Goal: Find specific page/section: Find specific page/section

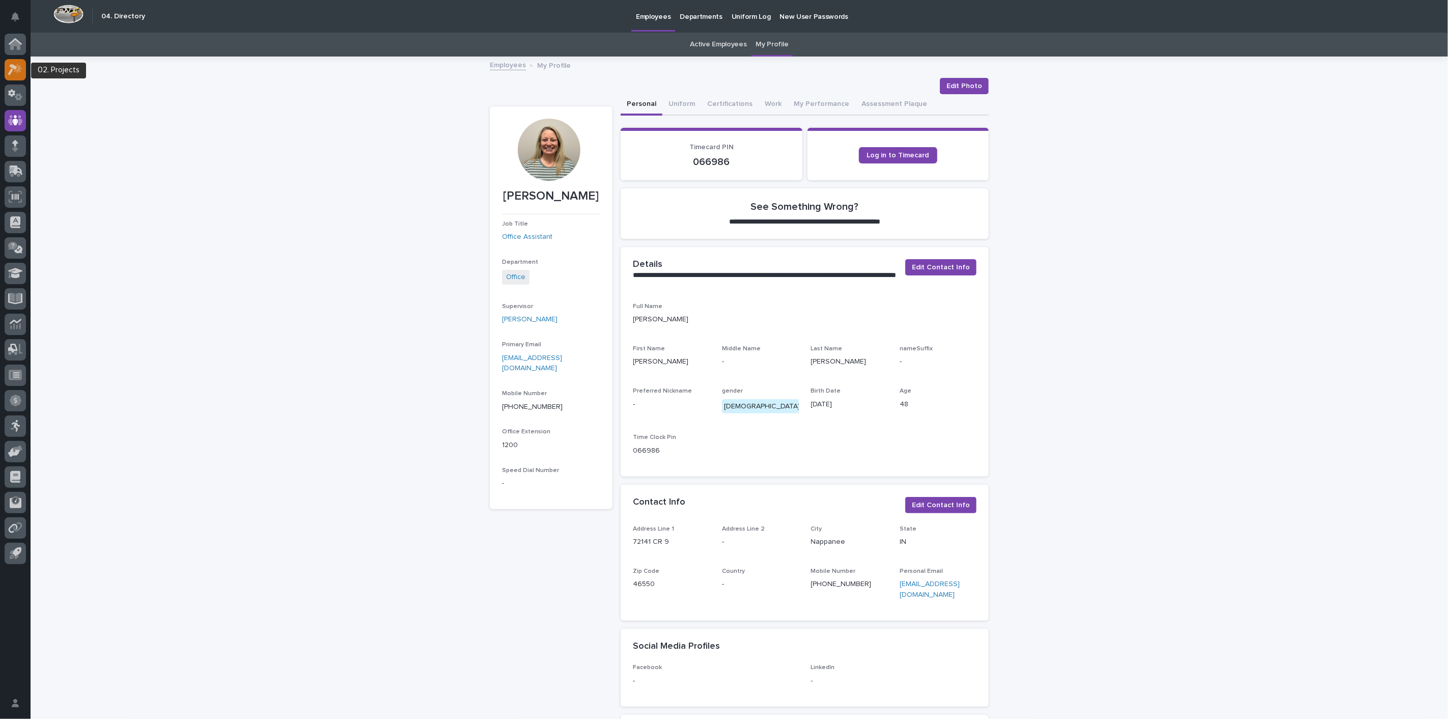
click at [17, 78] on div at bounding box center [15, 69] width 21 height 21
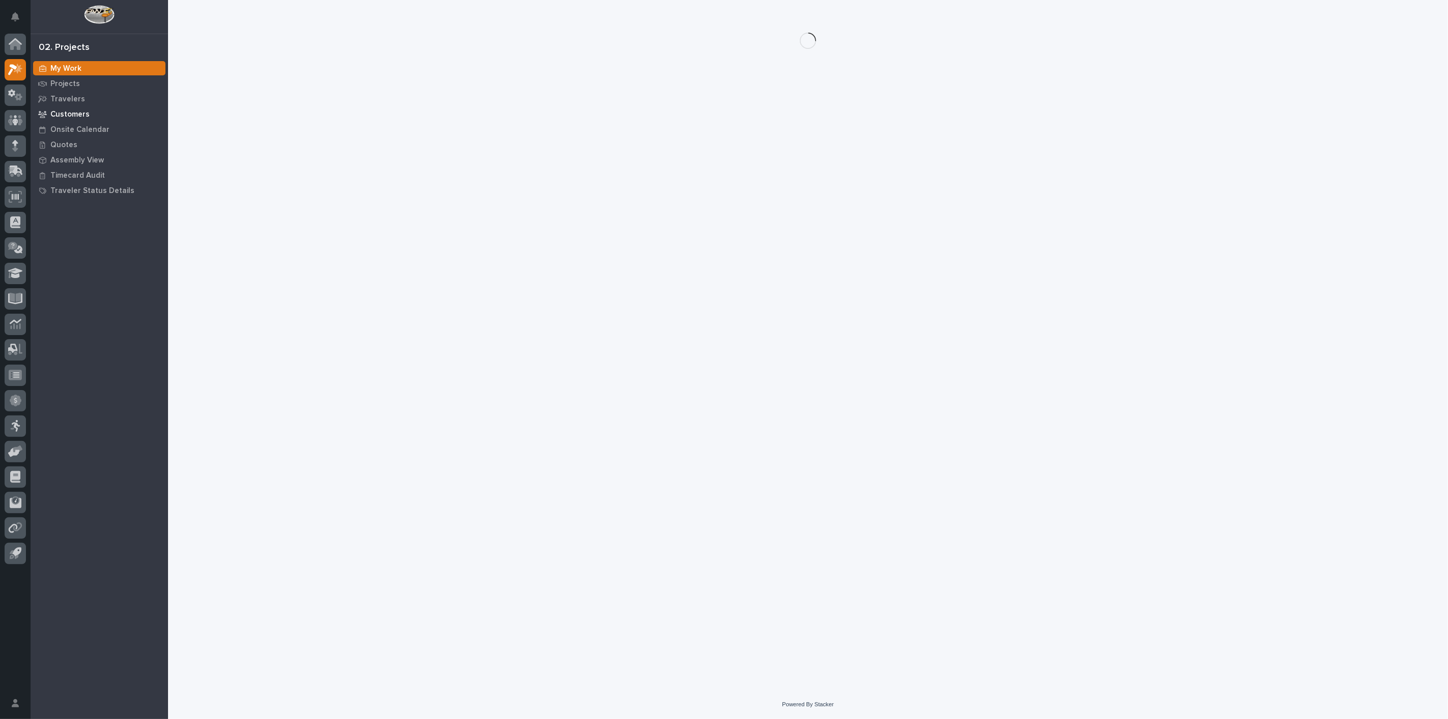
click at [71, 114] on p "Customers" at bounding box center [69, 114] width 39 height 9
click at [71, 87] on p "Projects" at bounding box center [65, 83] width 30 height 9
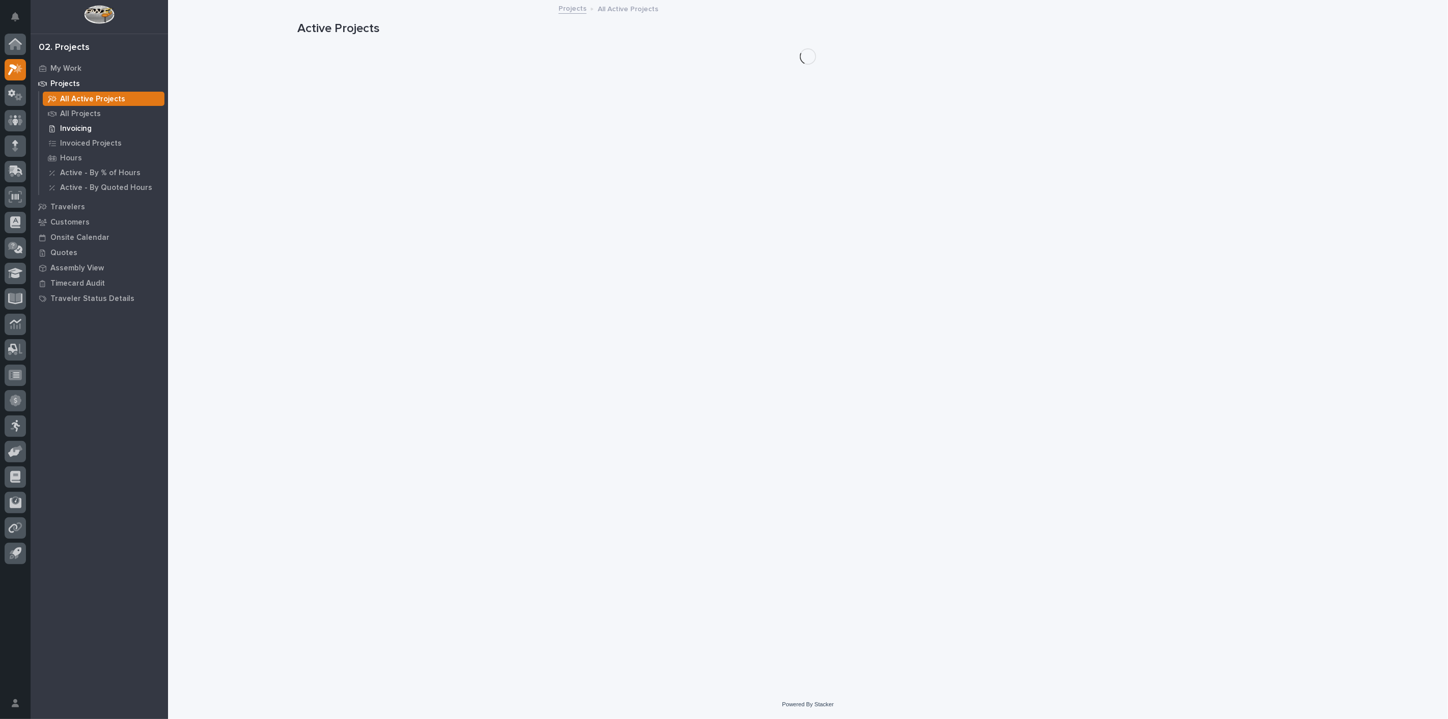
click at [76, 124] on p "Invoicing" at bounding box center [76, 128] width 32 height 9
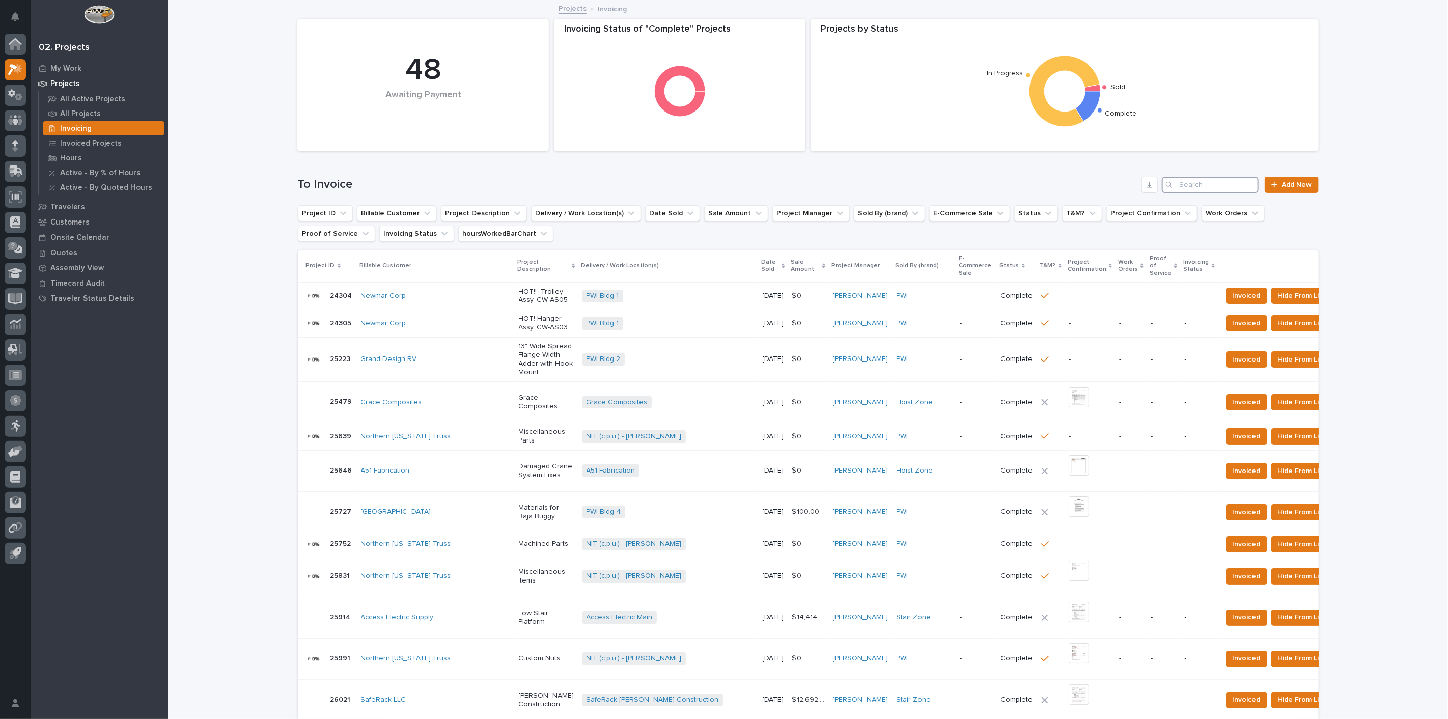
click at [1230, 185] on input "Search" at bounding box center [1210, 185] width 97 height 16
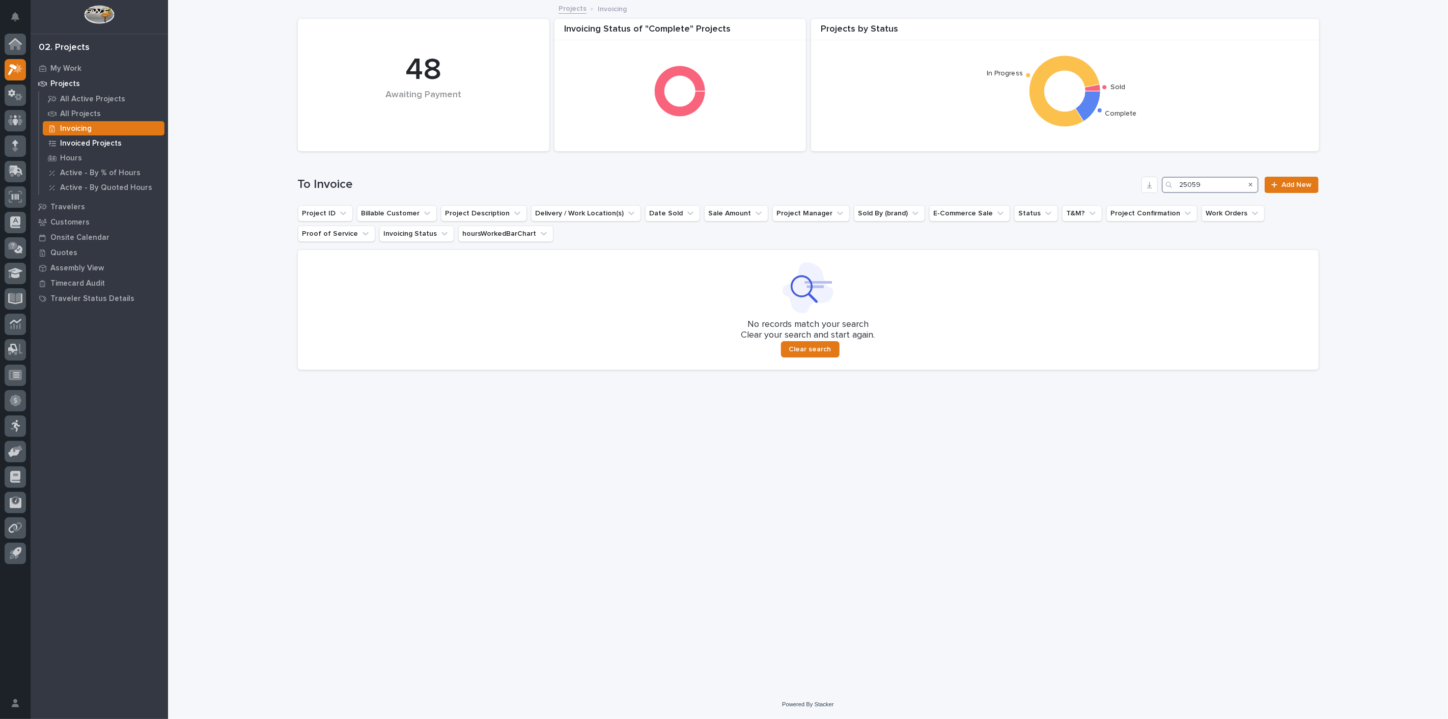
type input "25059"
click at [99, 144] on p "Invoiced Projects" at bounding box center [91, 143] width 62 height 9
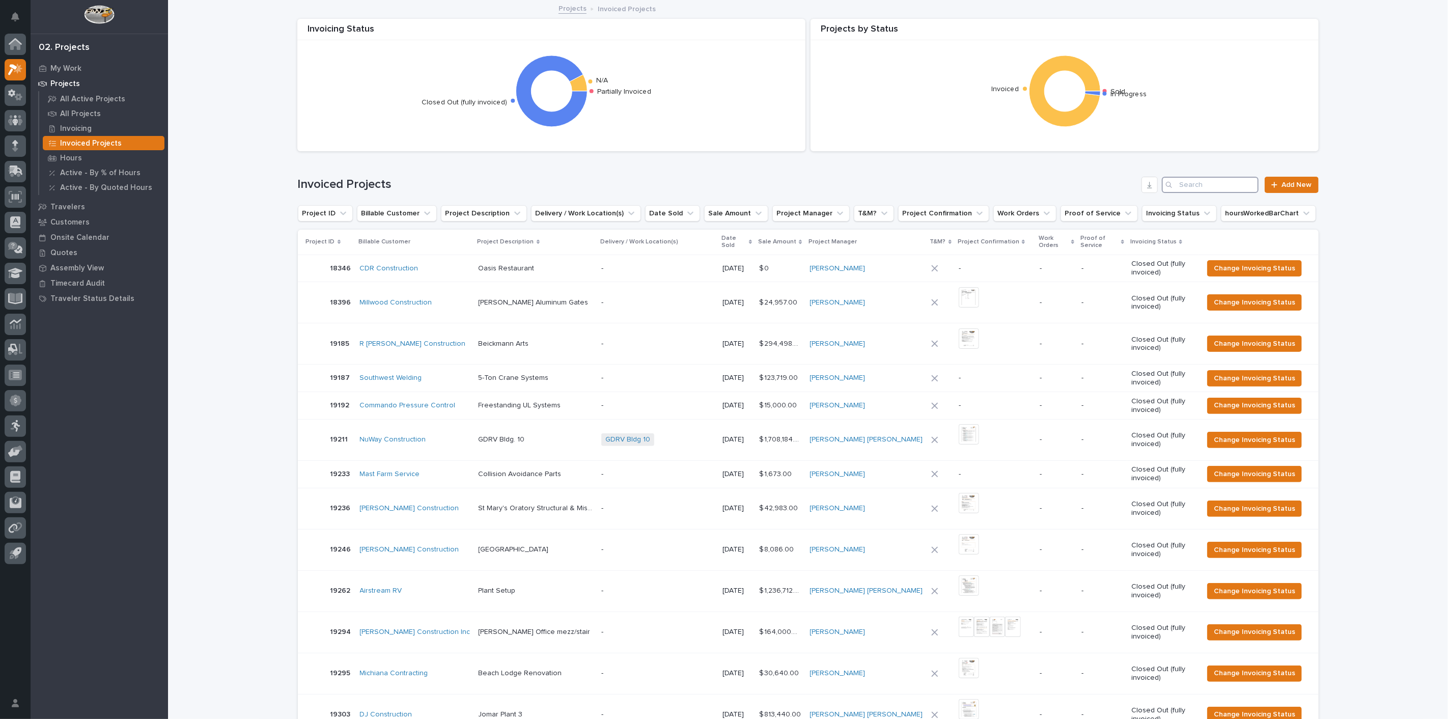
click at [1217, 182] on input "Search" at bounding box center [1210, 185] width 97 height 16
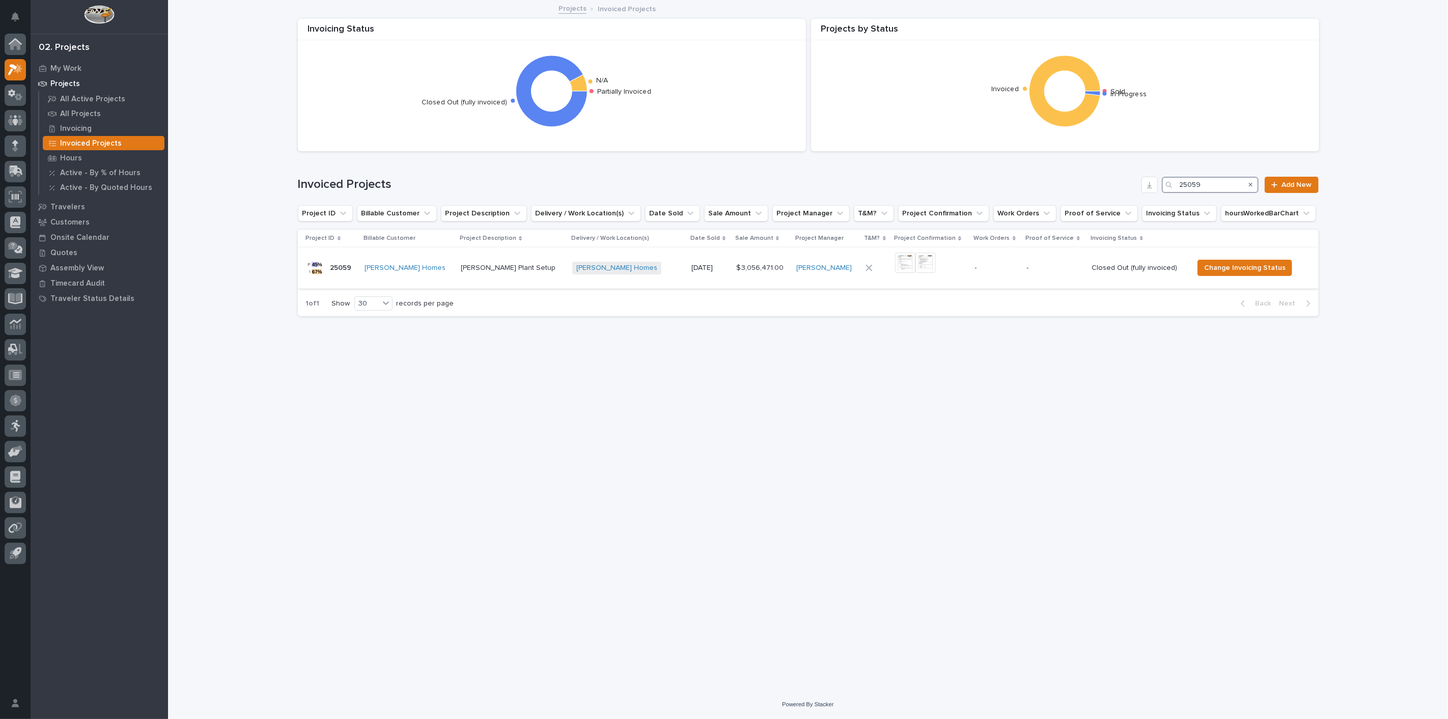
type input "25059"
click at [345, 268] on p "25059" at bounding box center [341, 267] width 23 height 11
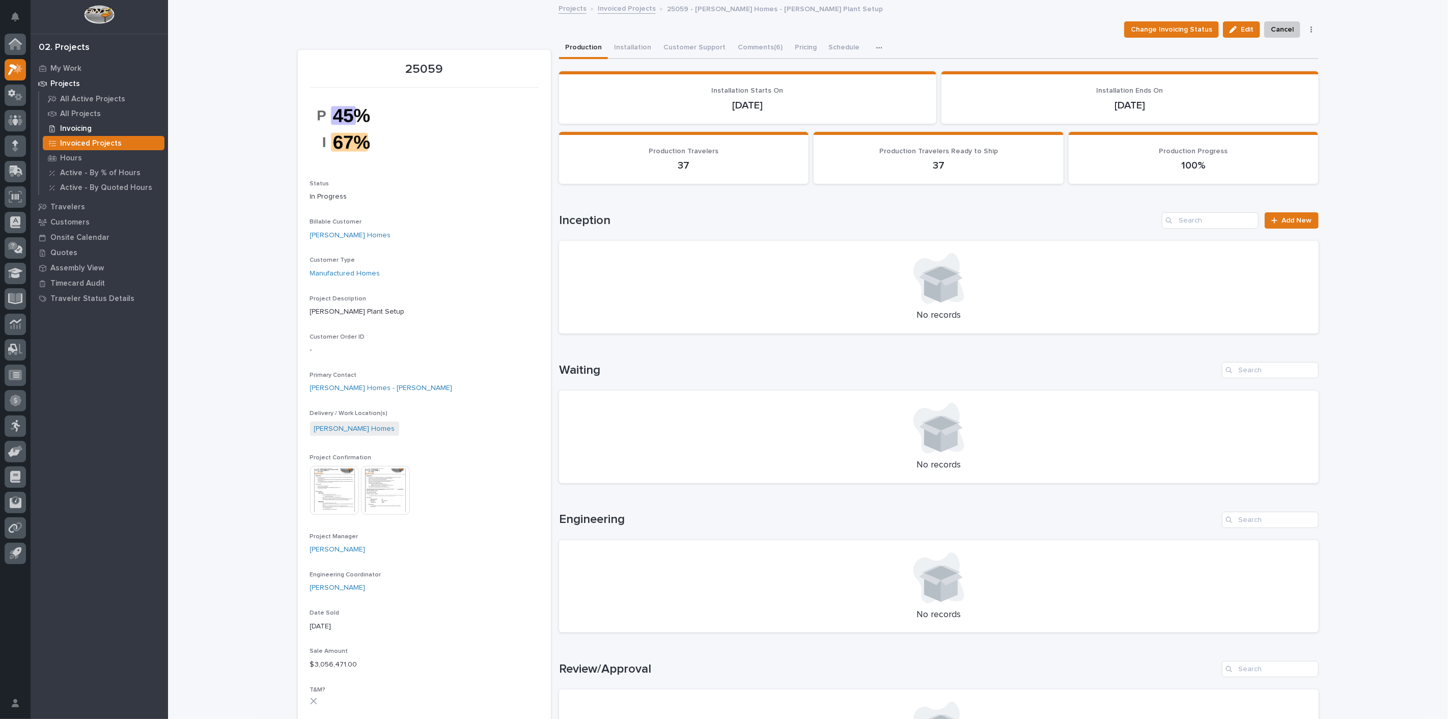
click at [81, 130] on p "Invoicing" at bounding box center [76, 128] width 32 height 9
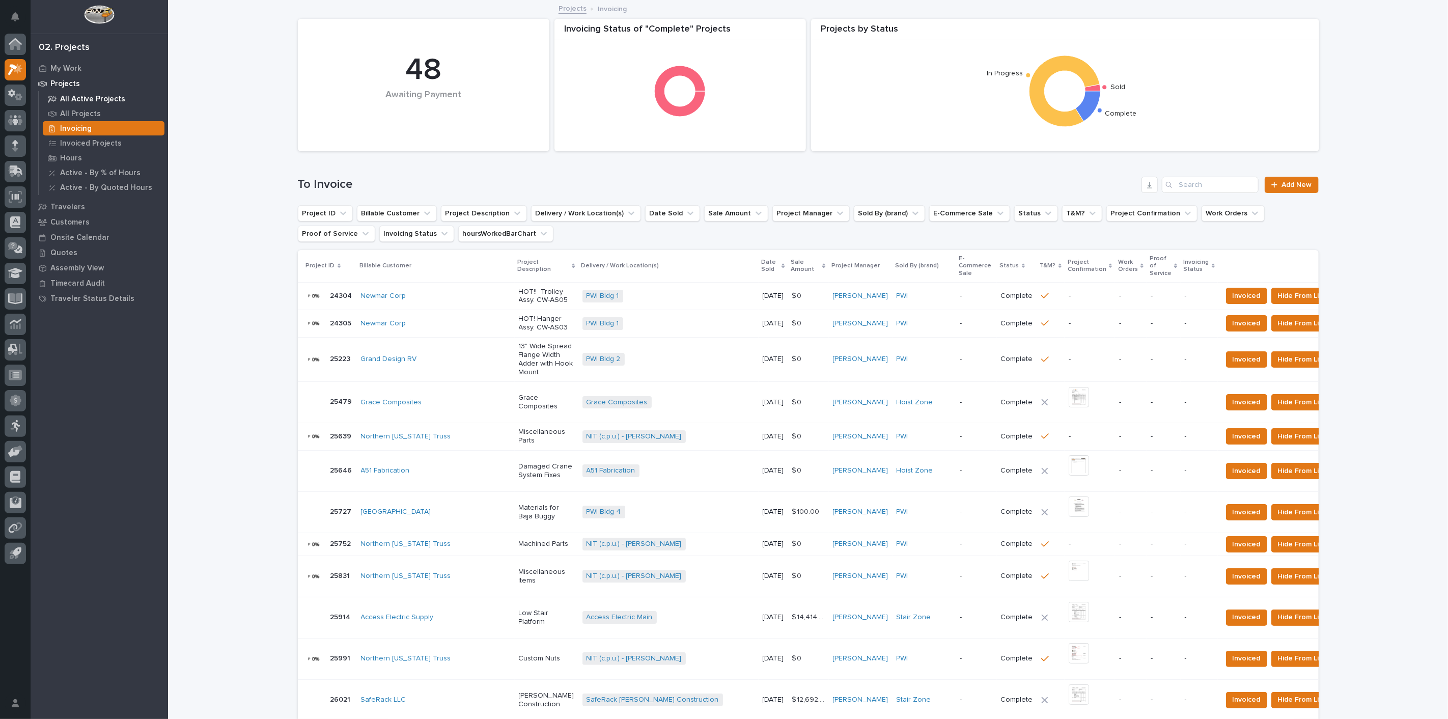
click at [88, 95] on p "All Active Projects" at bounding box center [92, 99] width 65 height 9
